Goal: Navigation & Orientation: Find specific page/section

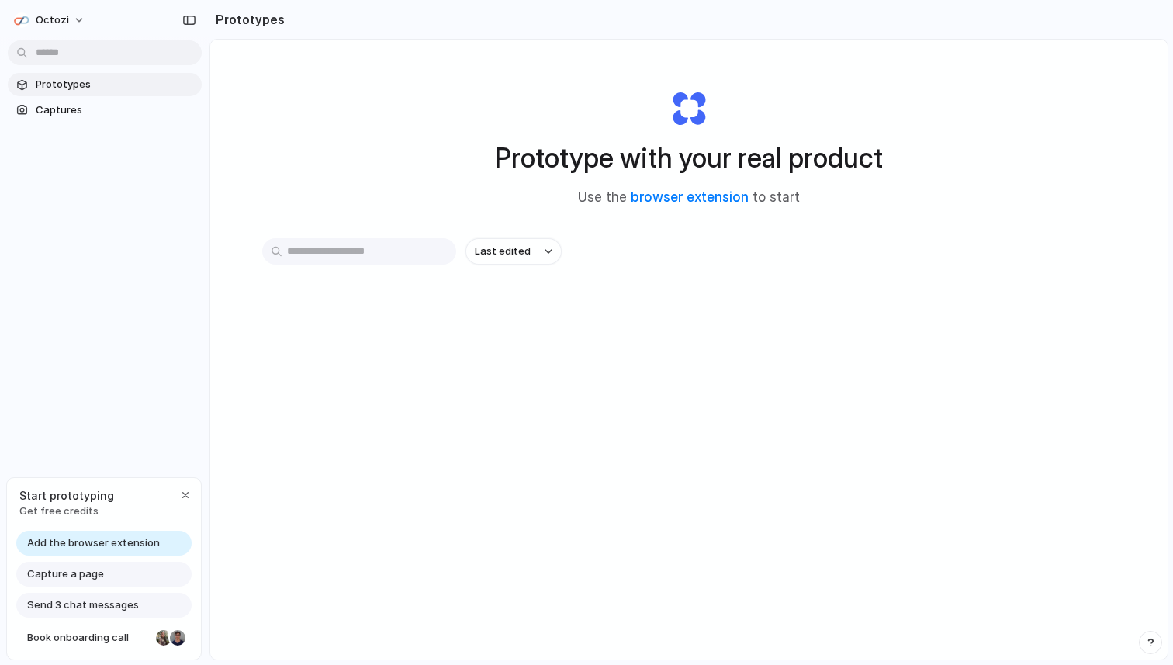
click at [498, 294] on div "Last edited" at bounding box center [689, 306] width 854 height 137
drag, startPoint x: 392, startPoint y: 249, endPoint x: 419, endPoint y: 251, distance: 27.2
click at [392, 250] on input "text" at bounding box center [359, 251] width 194 height 26
click at [151, 397] on div "Octozi Prototypes Captures Start prototyping Get free credits Add the browser e…" at bounding box center [105, 332] width 210 height 665
click at [78, 27] on button "Octozi" at bounding box center [50, 20] width 85 height 25
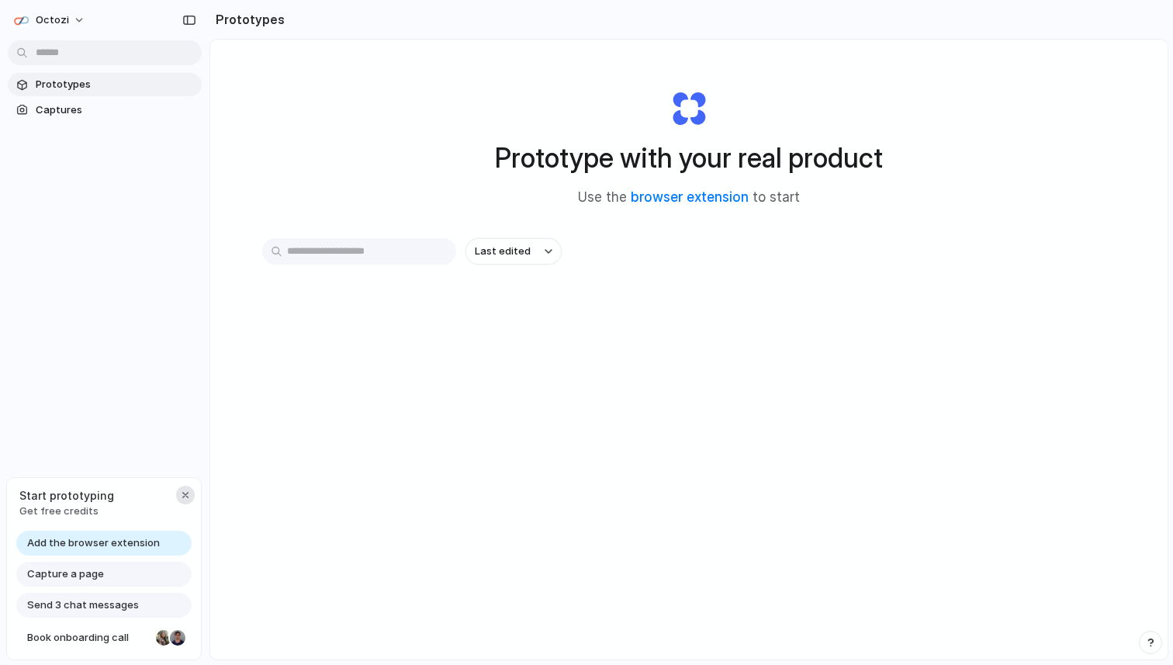
click at [185, 494] on div "button" at bounding box center [185, 495] width 12 height 12
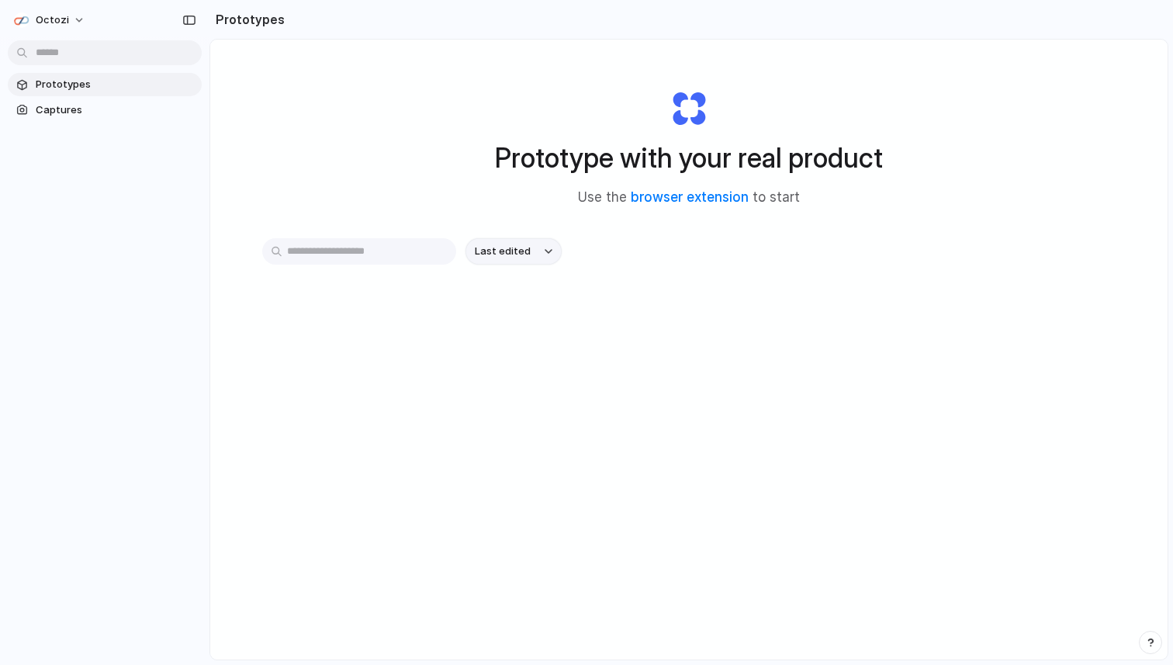
click at [532, 262] on button "Last edited" at bounding box center [514, 251] width 96 height 26
click at [383, 248] on div "Last edited Last created Alphabetical" at bounding box center [586, 332] width 1173 height 665
click at [382, 253] on input "text" at bounding box center [359, 251] width 194 height 26
type input "*"
click at [102, 81] on span "Prototypes" at bounding box center [116, 85] width 160 height 16
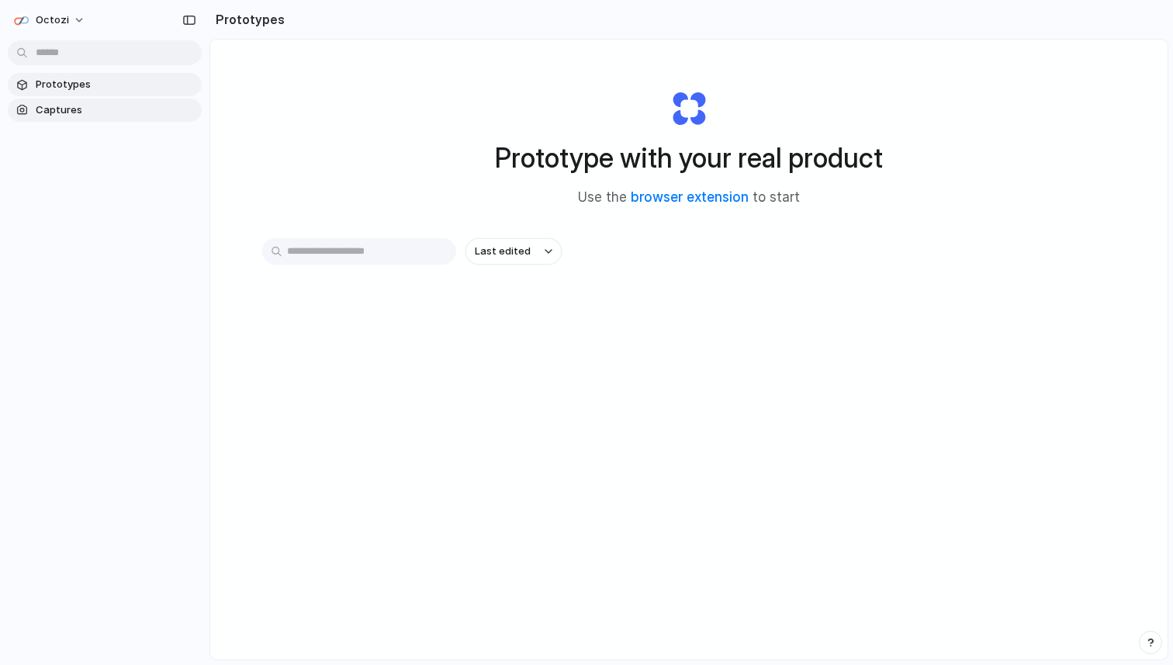
click at [96, 116] on span "Captures" at bounding box center [116, 110] width 160 height 16
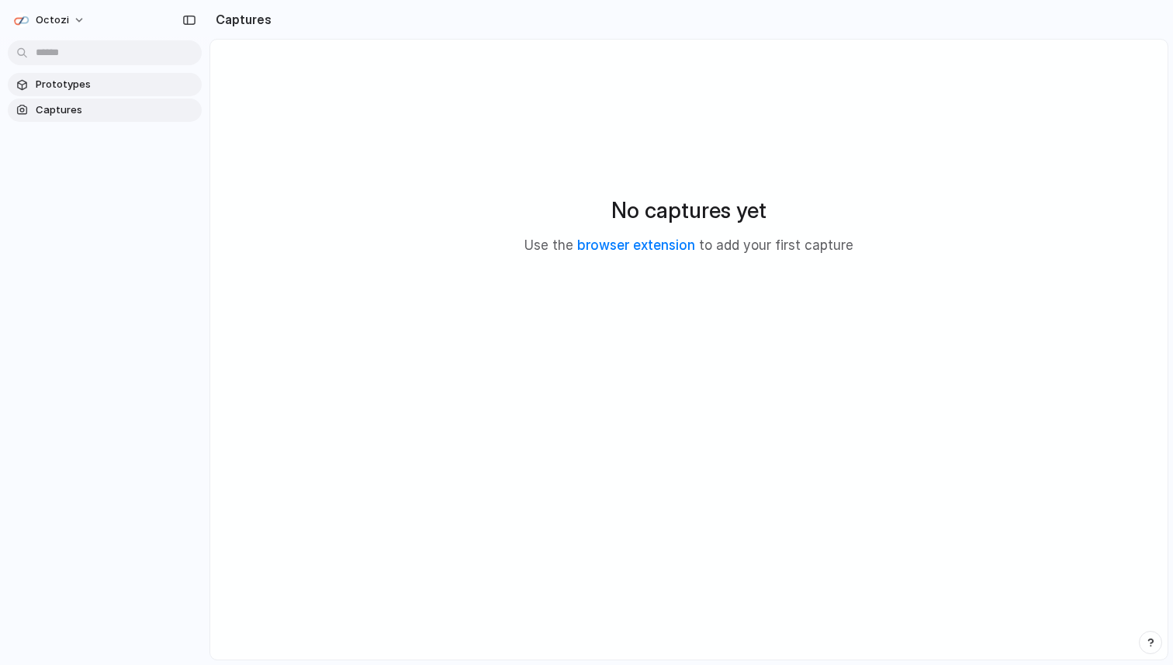
click at [104, 94] on link "Prototypes" at bounding box center [105, 84] width 194 height 23
